Goal: Book appointment/travel/reservation

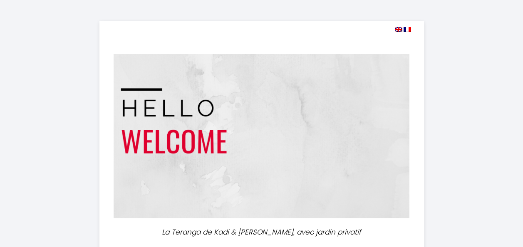
select select
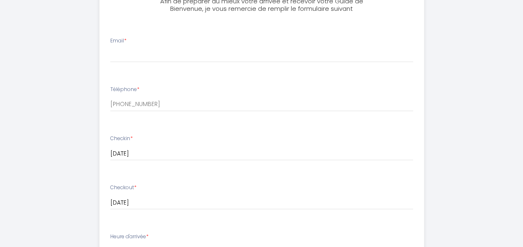
scroll to position [274, 0]
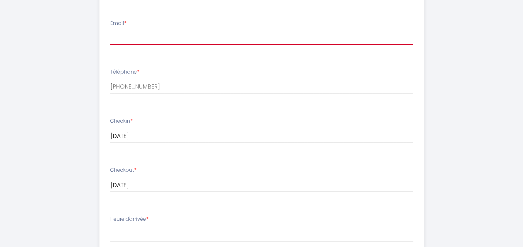
click at [284, 31] on input "Email *" at bounding box center [261, 37] width 303 height 15
type input "[EMAIL_ADDRESS][DOMAIN_NAME]"
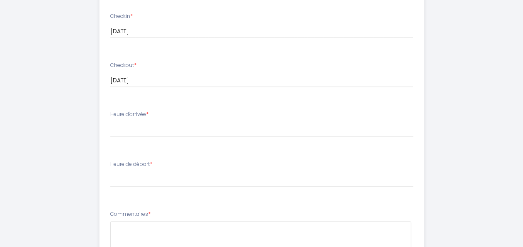
scroll to position [392, 0]
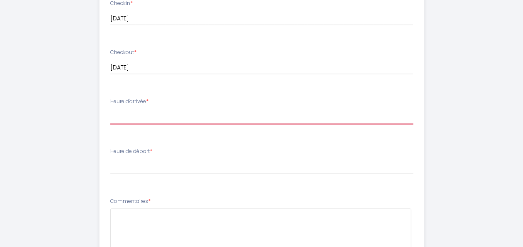
click at [338, 116] on select "16:00 16:30 17:00 17:30 18:00 18:30 19:00 19:30 20:00 20:30 21:00 21:30 22:00 2…" at bounding box center [261, 117] width 303 height 16
select select "20:00"
click at [110, 109] on select "16:00 16:30 17:00 17:30 18:00 18:30 19:00 19:30 20:00 20:30 21:00 21:30 22:00 2…" at bounding box center [261, 117] width 303 height 16
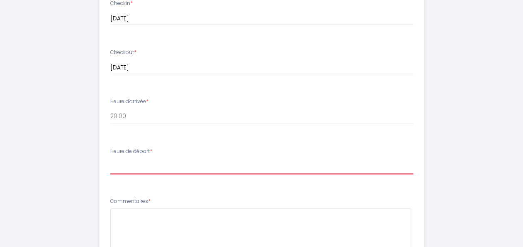
click at [318, 165] on select "00:00 00:30 01:00 01:30 02:00 02:30 03:00 03:30 04:00 04:30 05:00 05:30 06:00 0…" at bounding box center [261, 166] width 303 height 16
select select "11:00"
click at [110, 158] on select "00:00 00:30 01:00 01:30 02:00 02:30 03:00 03:30 04:00 04:30 05:00 05:30 06:00 0…" at bounding box center [261, 166] width 303 height 16
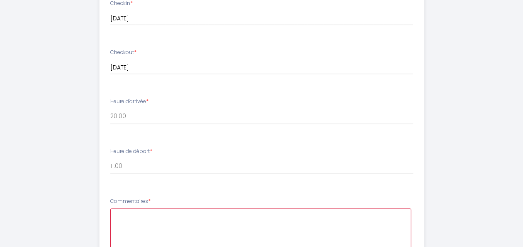
click at [355, 217] on textarea at bounding box center [260, 233] width 301 height 50
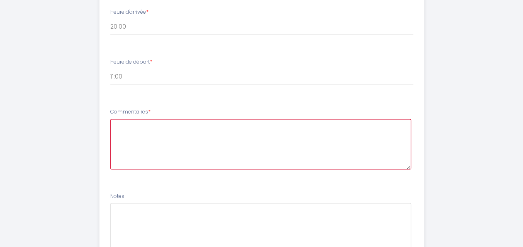
scroll to position [484, 0]
click at [351, 143] on textarea at bounding box center [260, 141] width 301 height 50
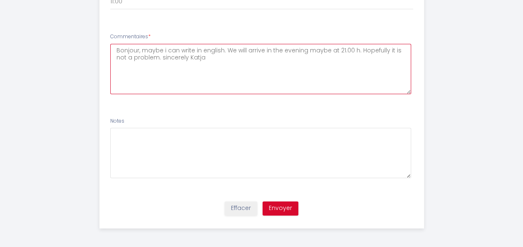
scroll to position [558, 0]
type textarea "Bonjour, maybe i can write in english. We will arrive in the evening maybe at 2…"
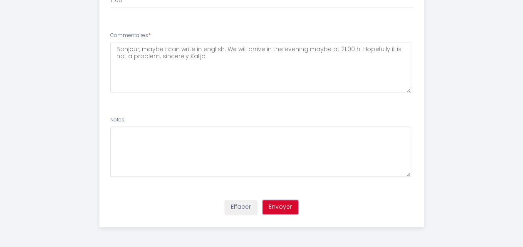
click at [281, 210] on button "Envoyer" at bounding box center [280, 207] width 36 height 14
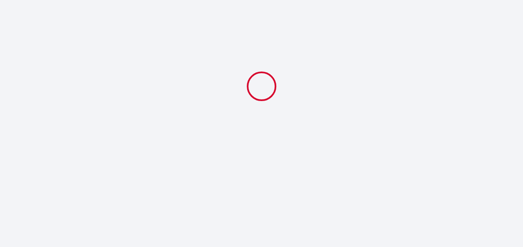
select select "20:00"
select select "11:00"
